Goal: Ask a question

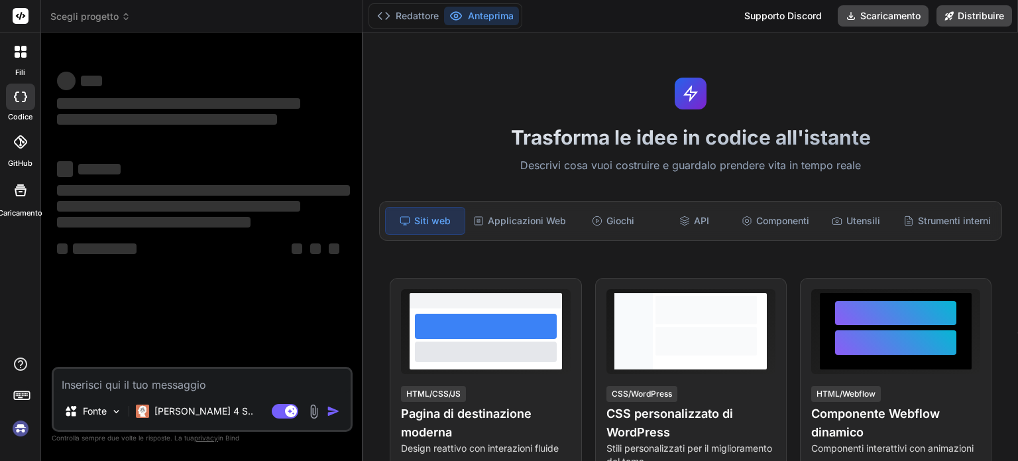
type textarea "x"
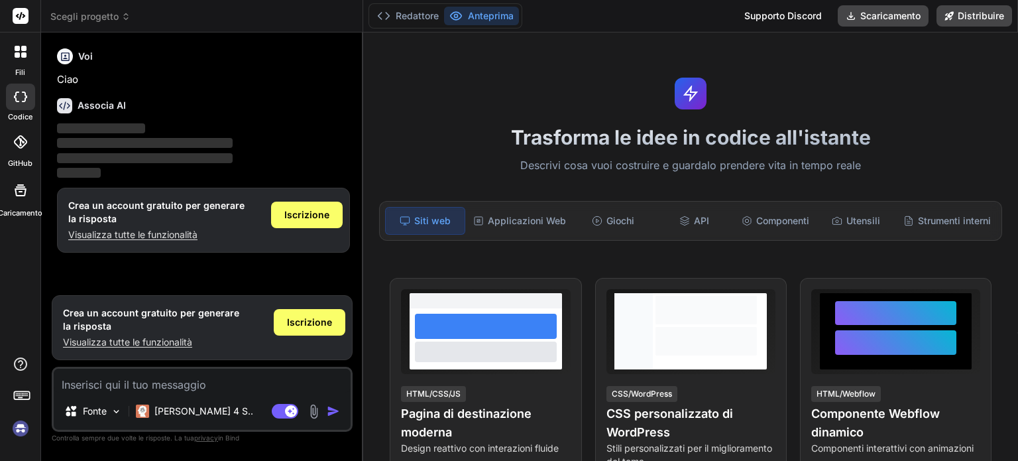
click at [219, 135] on p "‌" at bounding box center [203, 128] width 293 height 15
click at [164, 383] on textarea at bounding box center [202, 381] width 297 height 24
type textarea "c"
type textarea "x"
type textarea "ci"
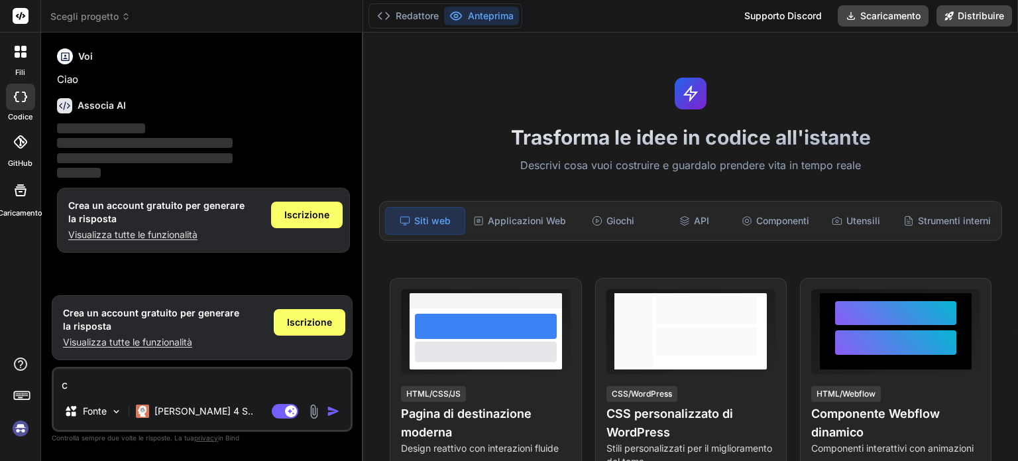
type textarea "x"
type textarea "cia"
type textarea "x"
type textarea "ciao"
type textarea "x"
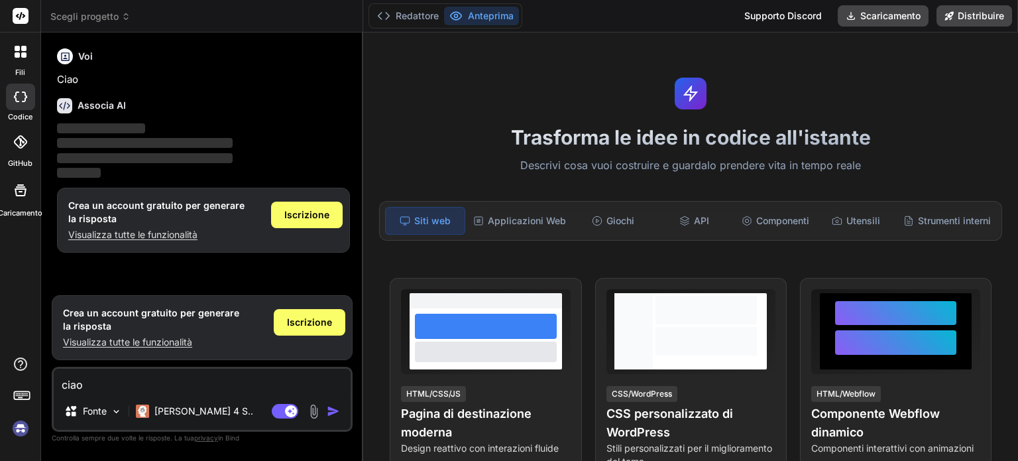
type textarea "ciao"
click at [337, 411] on img "button" at bounding box center [333, 410] width 13 height 13
